Goal: Task Accomplishment & Management: Use online tool/utility

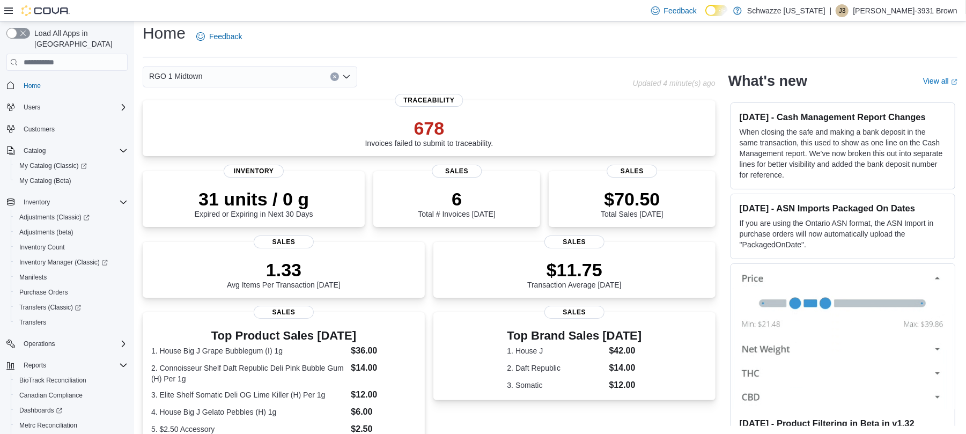
scroll to position [260, 0]
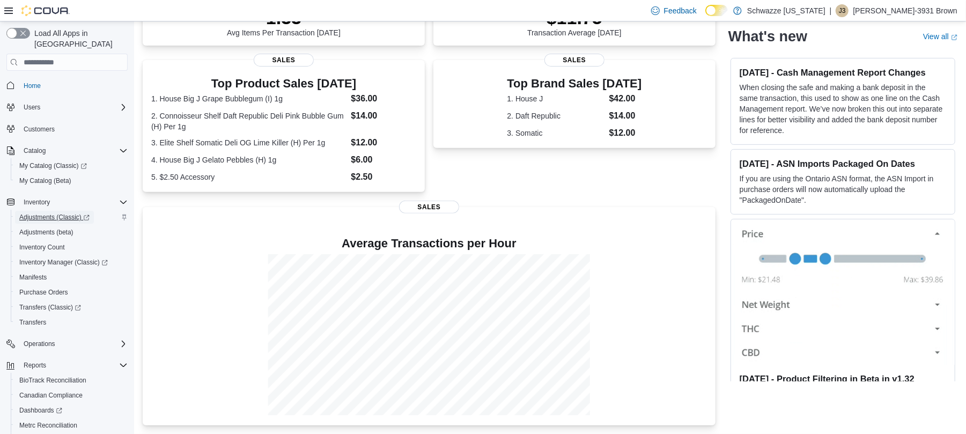
click at [58, 213] on span "Adjustments (Classic)" at bounding box center [54, 217] width 70 height 9
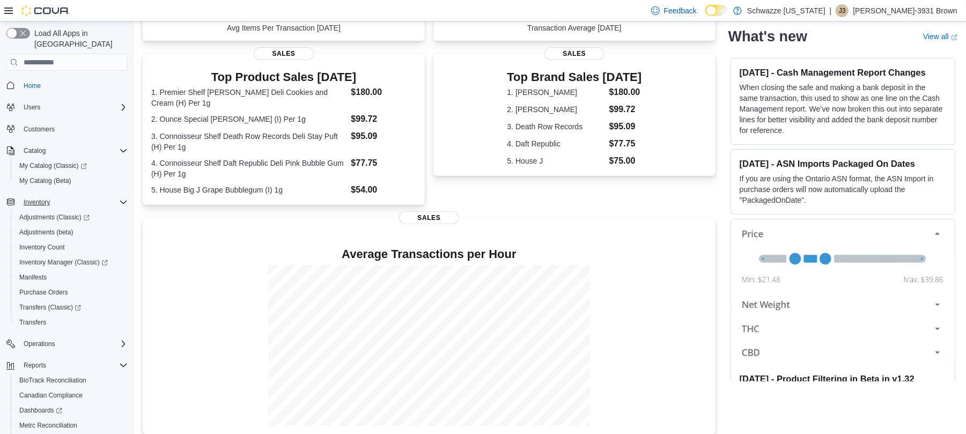
click at [122, 198] on icon "Complex example" at bounding box center [123, 202] width 9 height 9
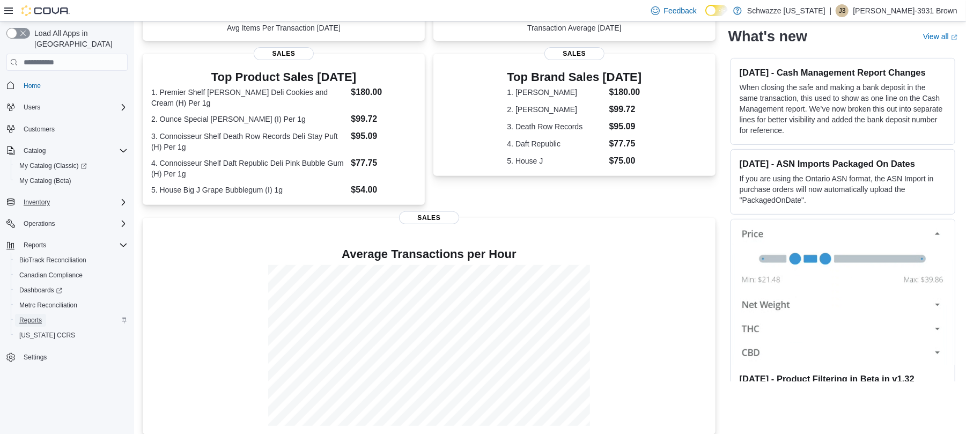
click at [30, 316] on span "Reports" at bounding box center [30, 320] width 23 height 9
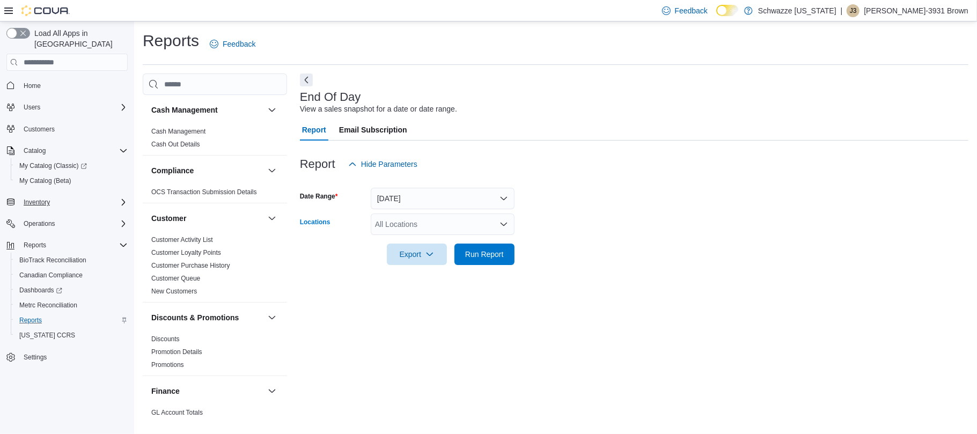
click at [502, 226] on icon "Open list of options" at bounding box center [503, 224] width 9 height 9
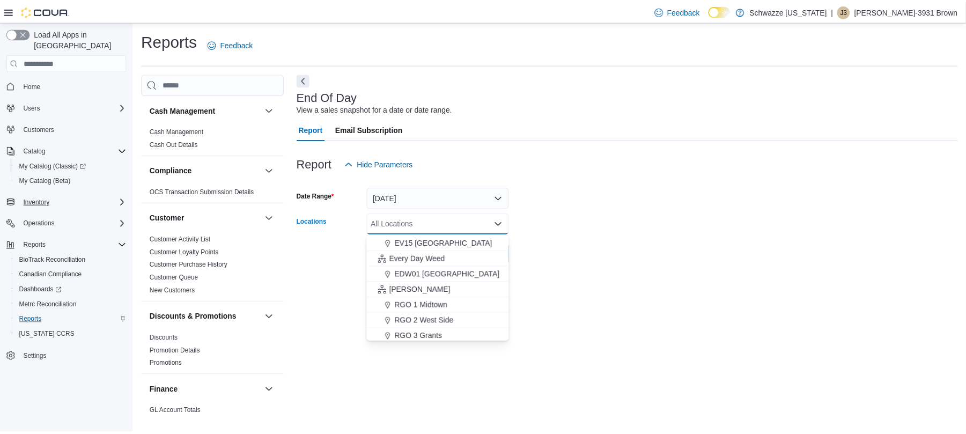
scroll to position [237, 0]
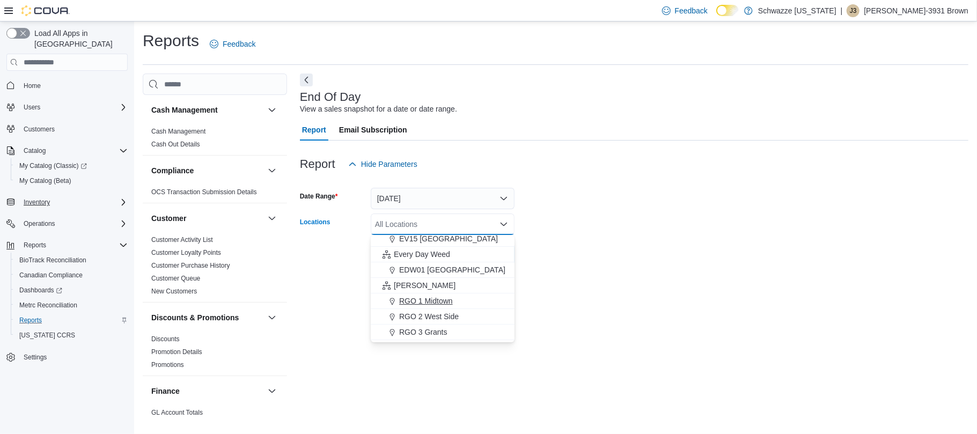
click at [421, 298] on span "RGO 1 Midtown" at bounding box center [426, 301] width 54 height 11
click at [694, 223] on form "Date Range Today Locations RGO 1 Midtown Combo box. Selected. RGO 1 Midtown. Pr…" at bounding box center [634, 220] width 668 height 90
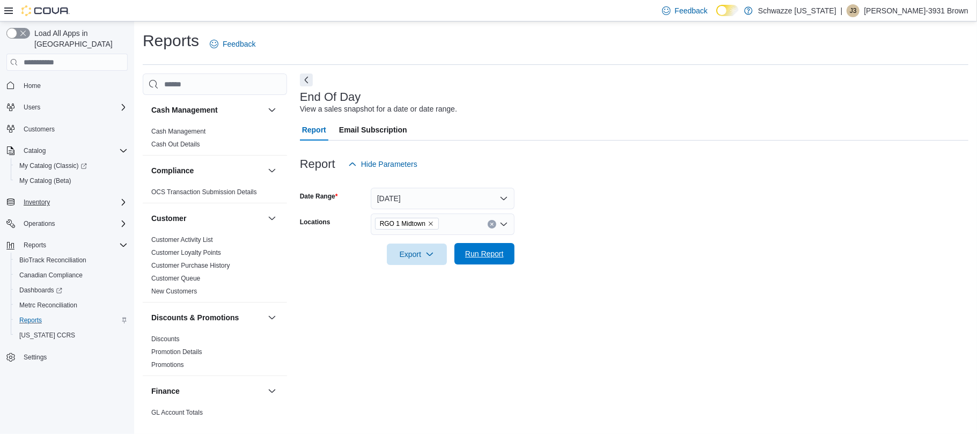
click at [483, 247] on span "Run Report" at bounding box center [484, 253] width 47 height 21
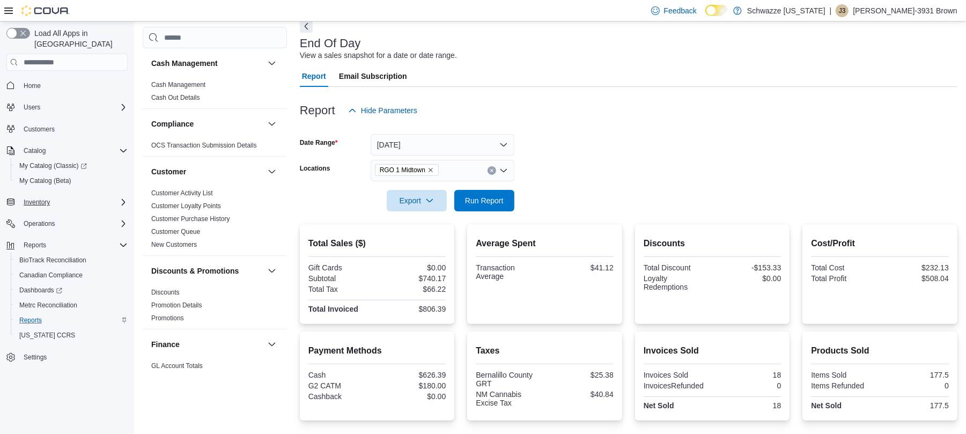
scroll to position [187, 0]
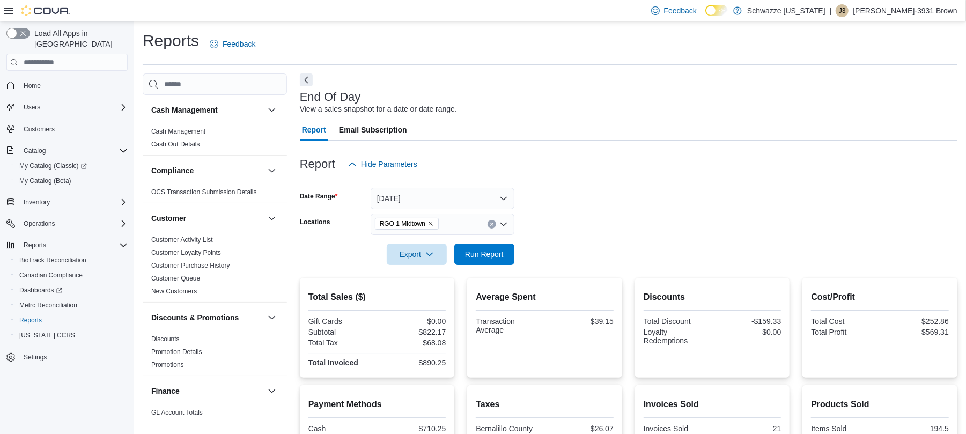
scroll to position [187, 0]
